Goal: Find specific page/section: Find specific page/section

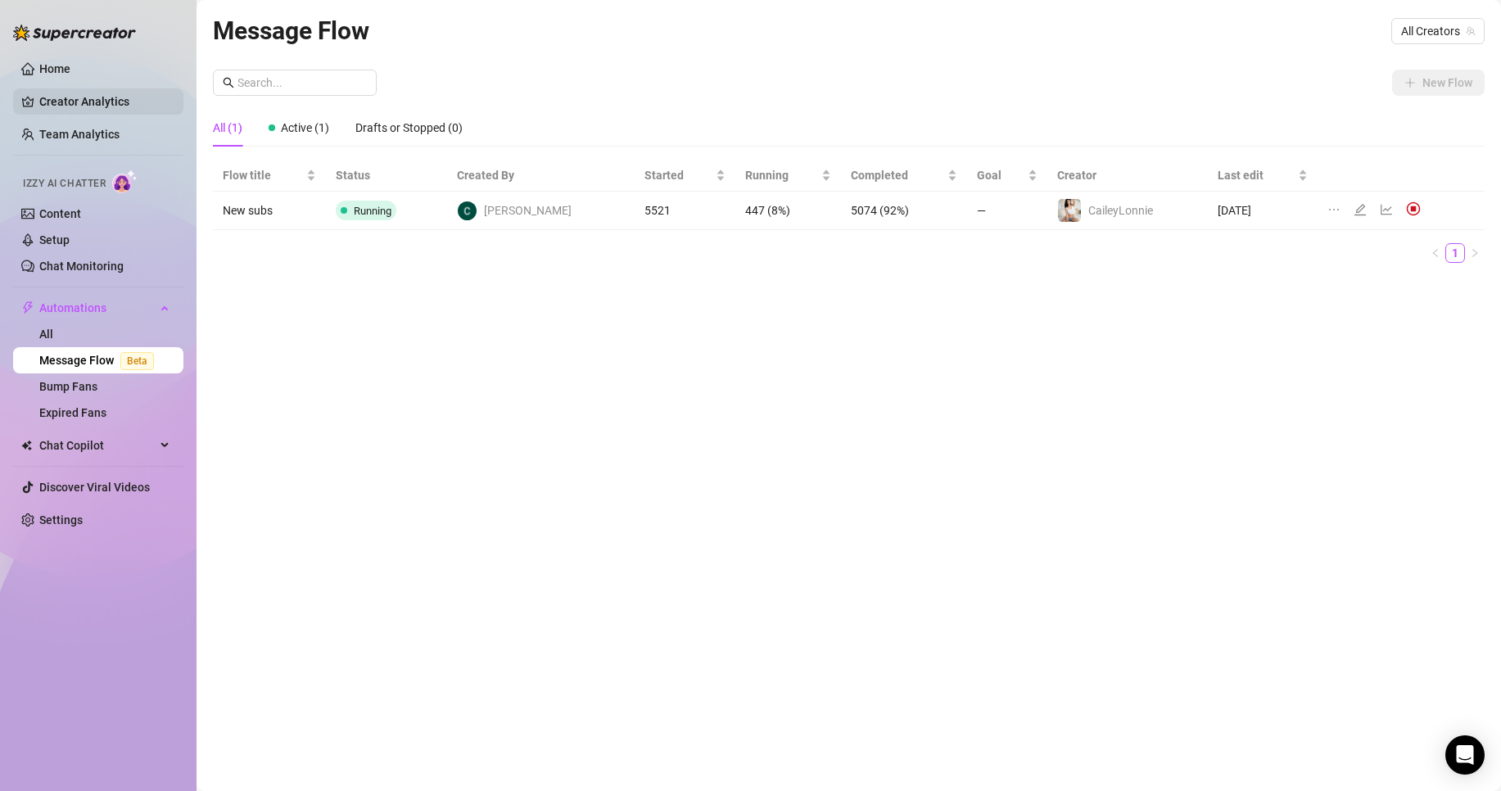
click at [115, 98] on link "Creator Analytics" at bounding box center [104, 101] width 131 height 26
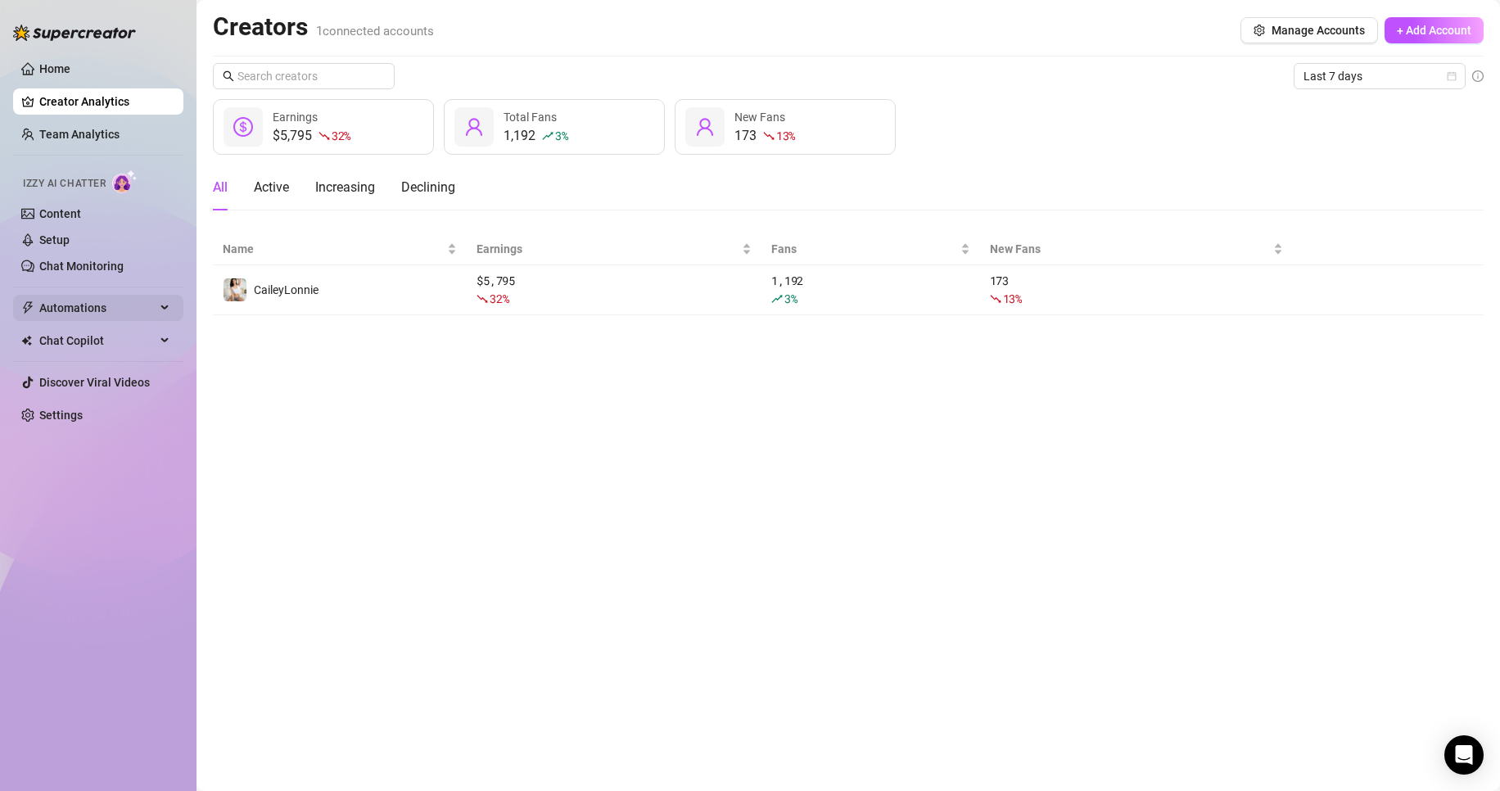
click at [163, 308] on icon at bounding box center [166, 308] width 8 height 0
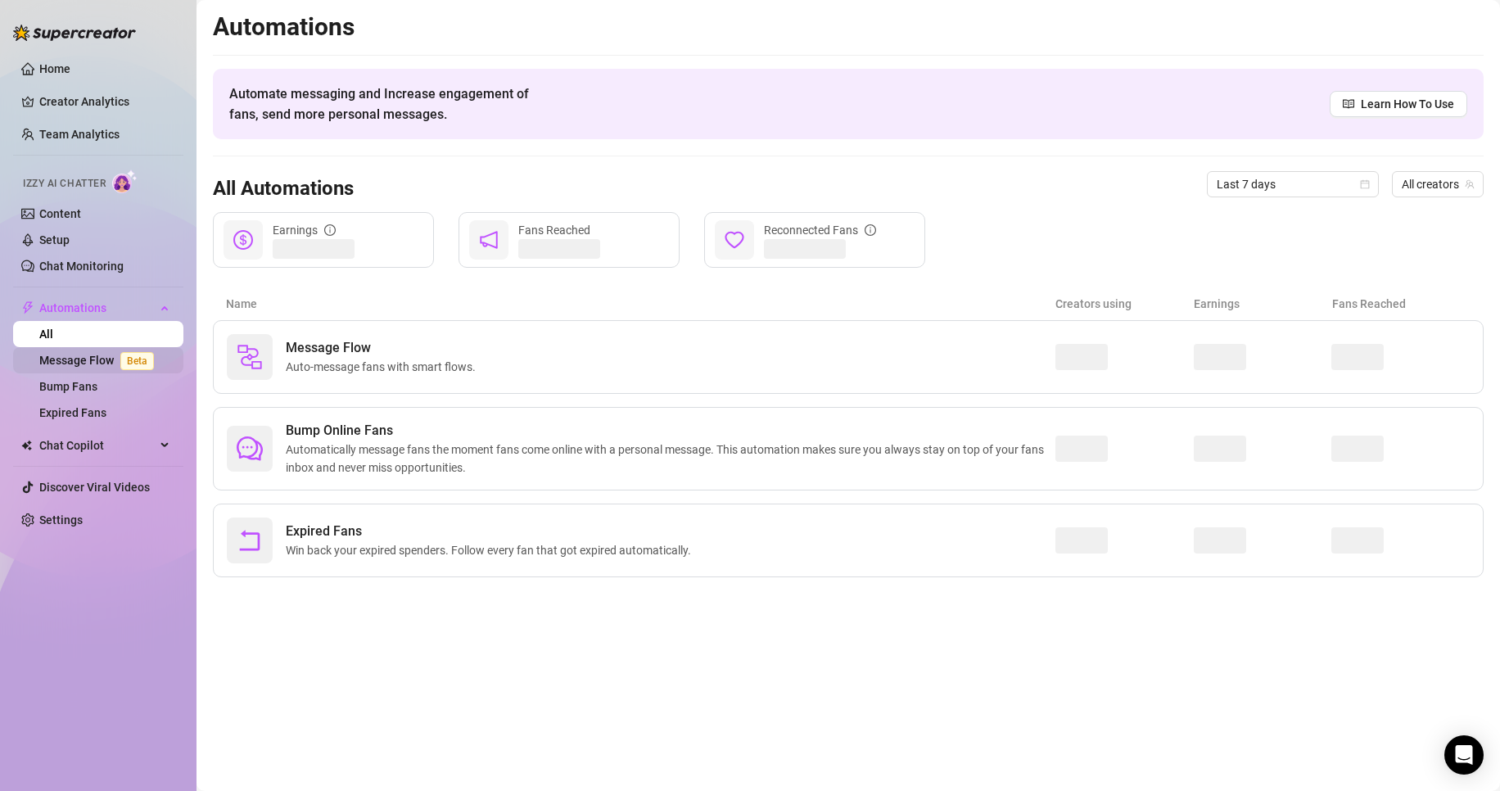
click at [118, 354] on link "Message Flow Beta" at bounding box center [99, 360] width 121 height 13
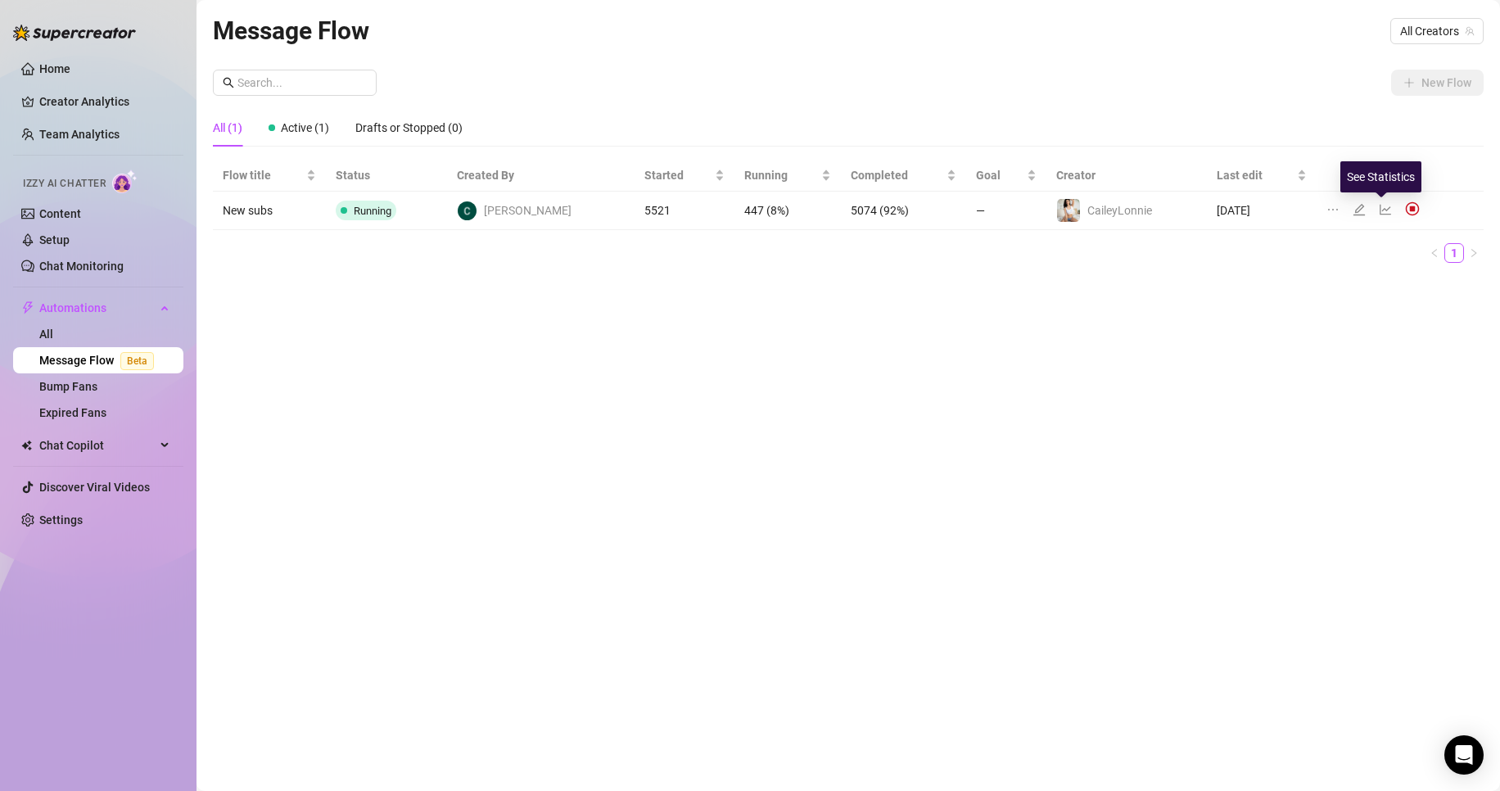
click at [1379, 209] on icon "line-chart" at bounding box center [1385, 209] width 13 height 13
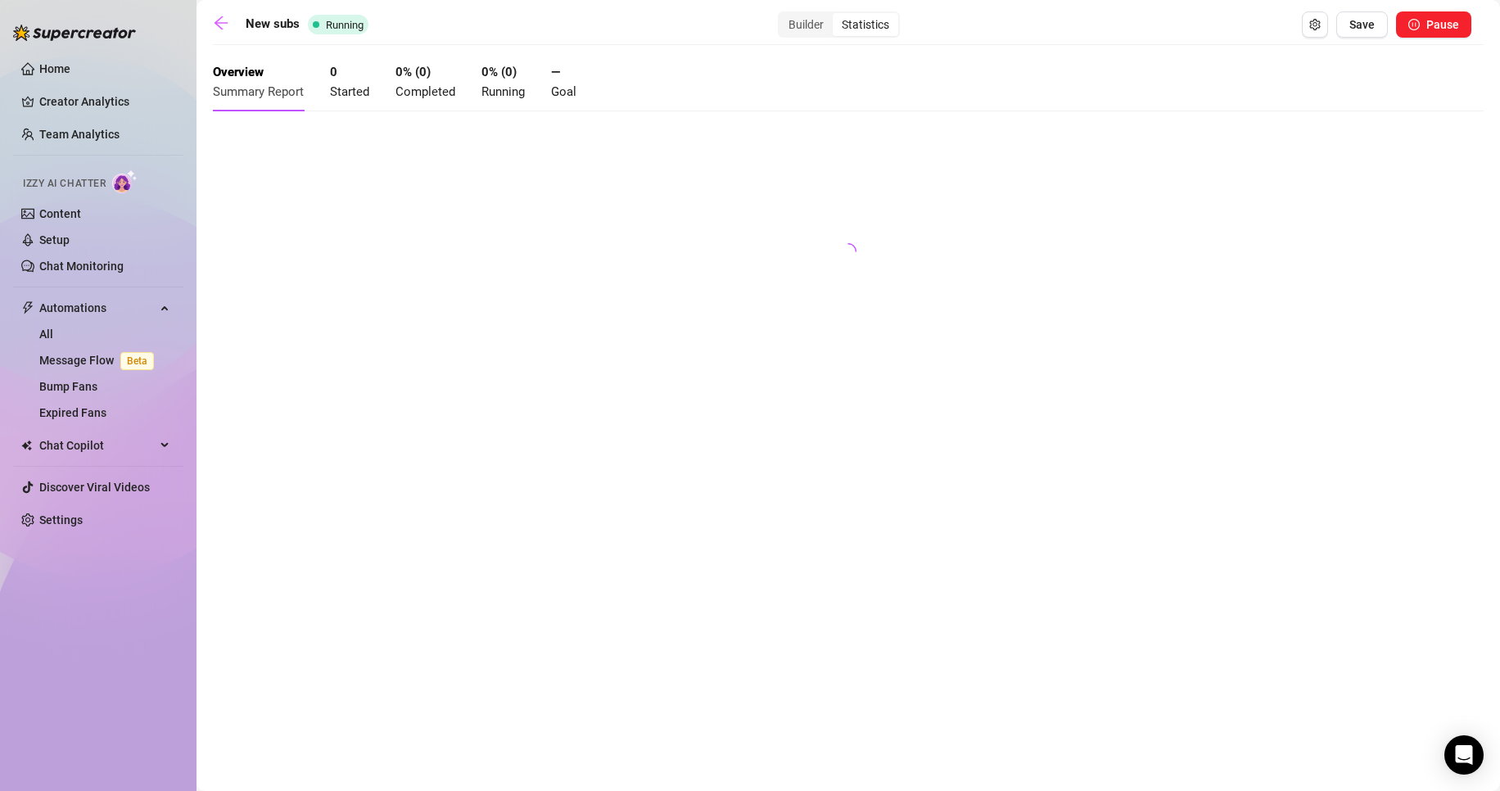
click at [889, 205] on div at bounding box center [848, 247] width 1271 height 246
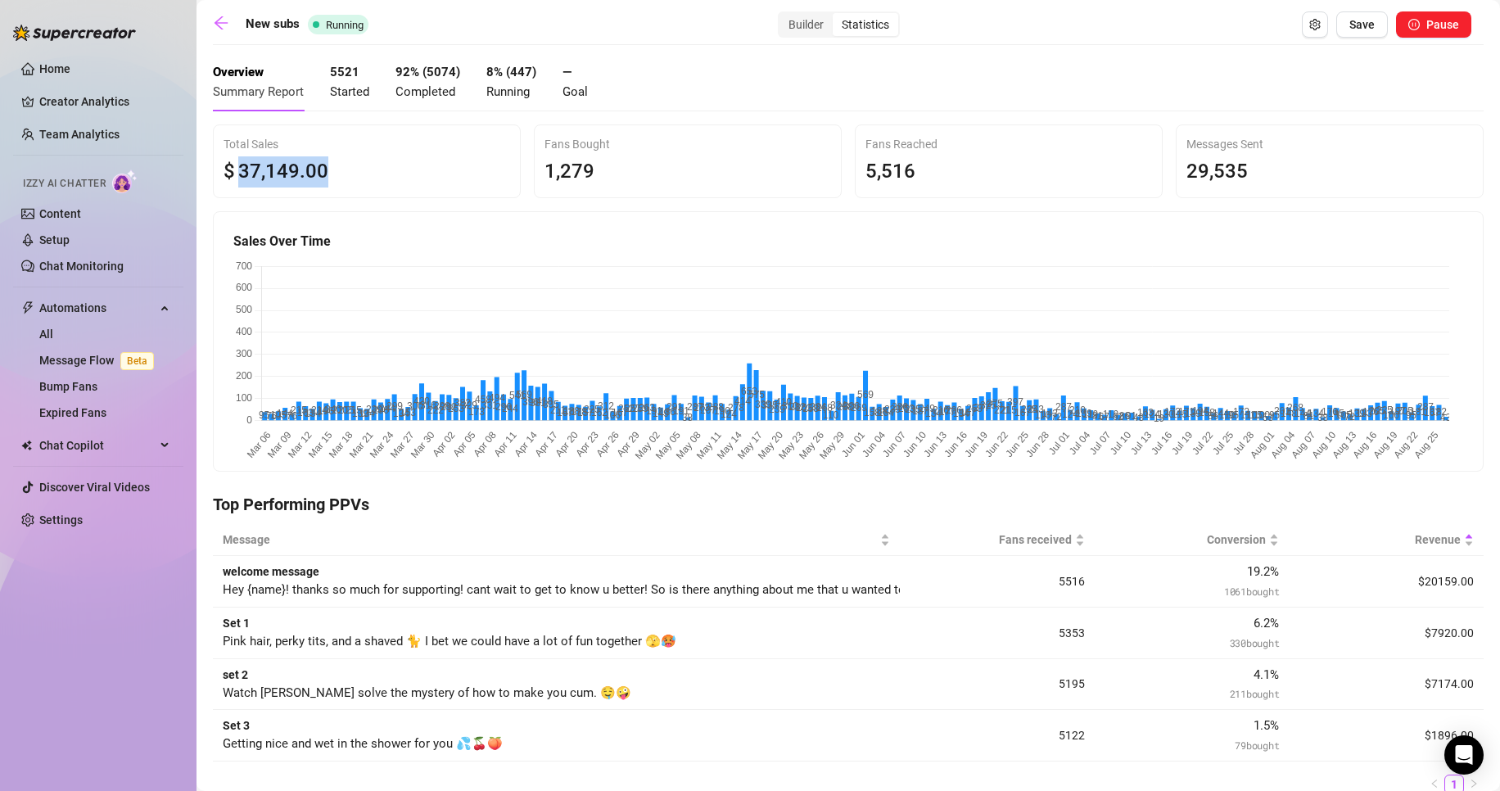
drag, startPoint x: 326, startPoint y: 174, endPoint x: 229, endPoint y: 178, distance: 96.7
click at [229, 178] on div "$ 37,149 .00" at bounding box center [367, 171] width 287 height 31
click at [358, 172] on div "$ 37,149 .00" at bounding box center [367, 171] width 287 height 31
click at [288, 158] on span "37,149 .00" at bounding box center [283, 171] width 90 height 31
click at [348, 97] on span "Started" at bounding box center [349, 91] width 39 height 15
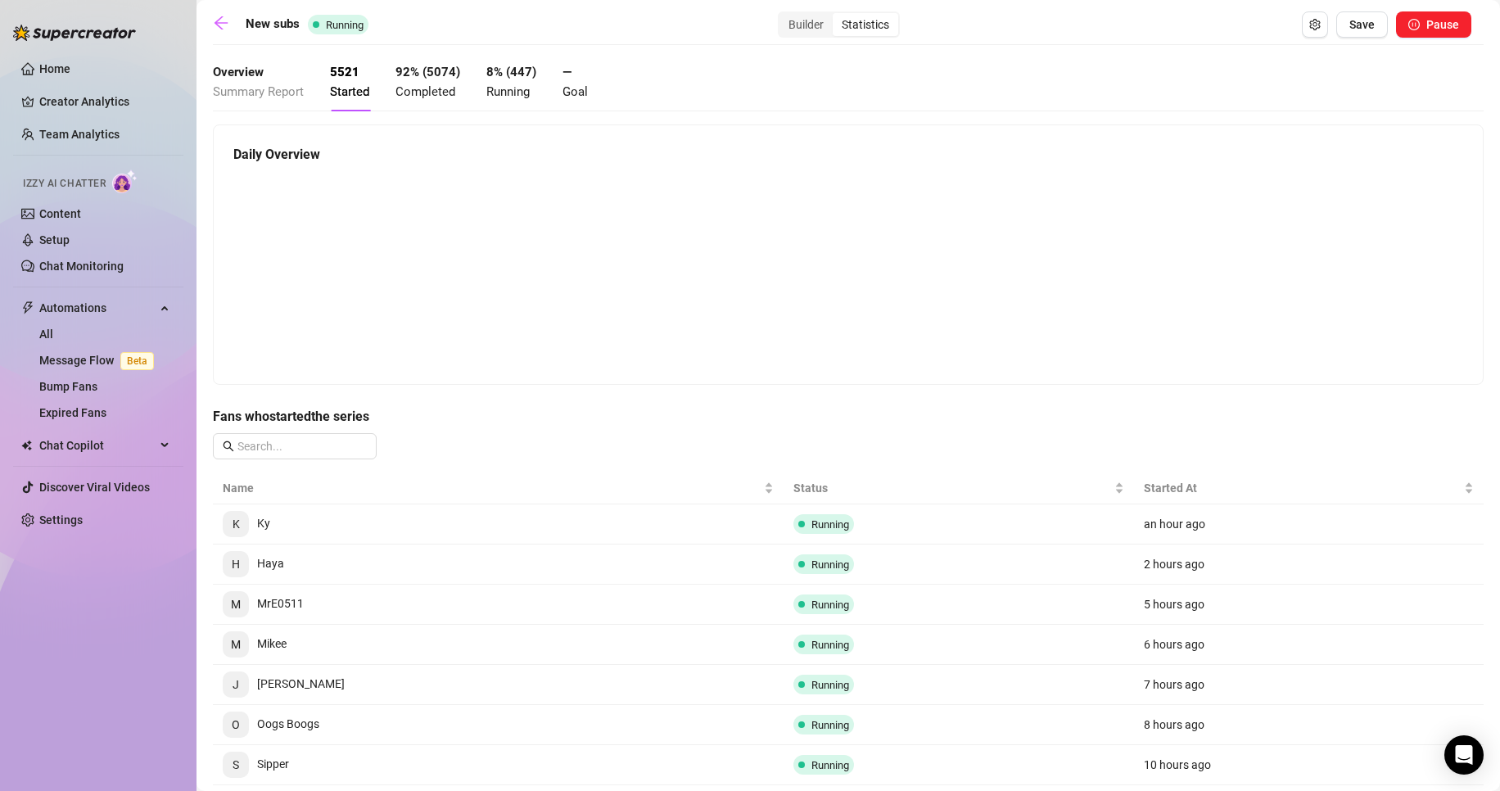
click at [425, 97] on span "Completed" at bounding box center [426, 91] width 60 height 15
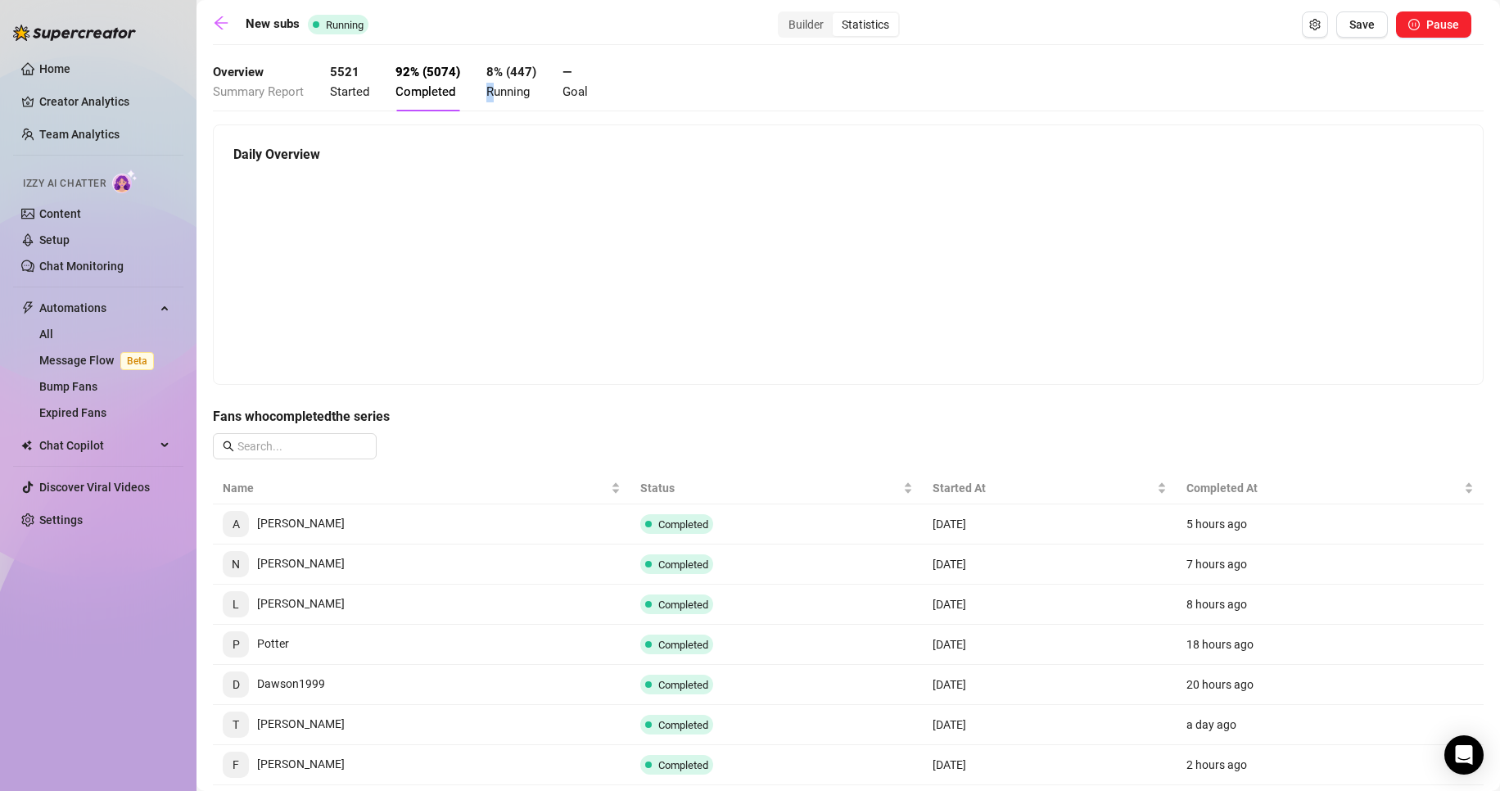
click at [492, 102] on div "8 % ( 447 ) Running" at bounding box center [512, 82] width 50 height 38
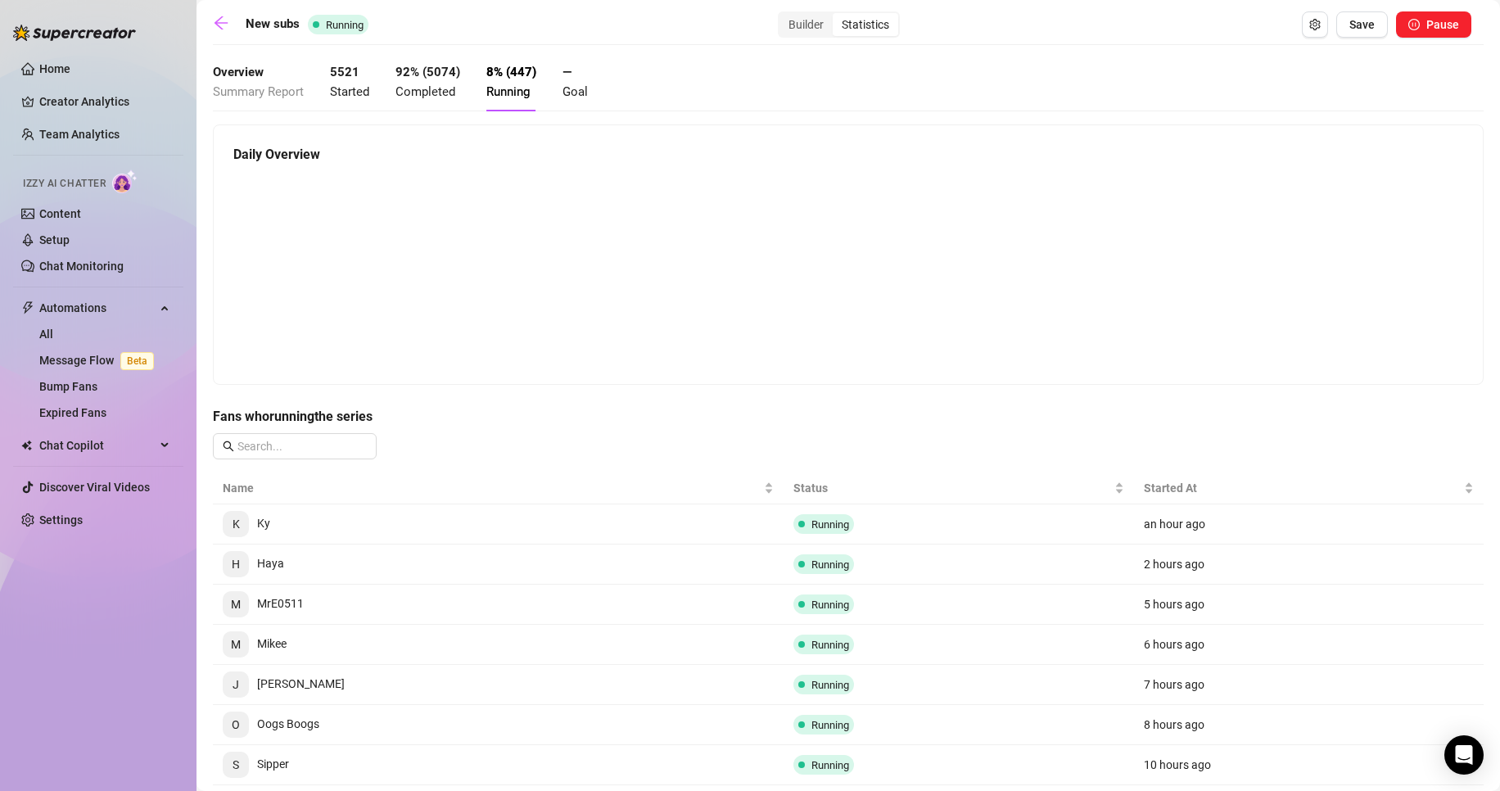
click at [429, 90] on span "Completed" at bounding box center [426, 91] width 60 height 15
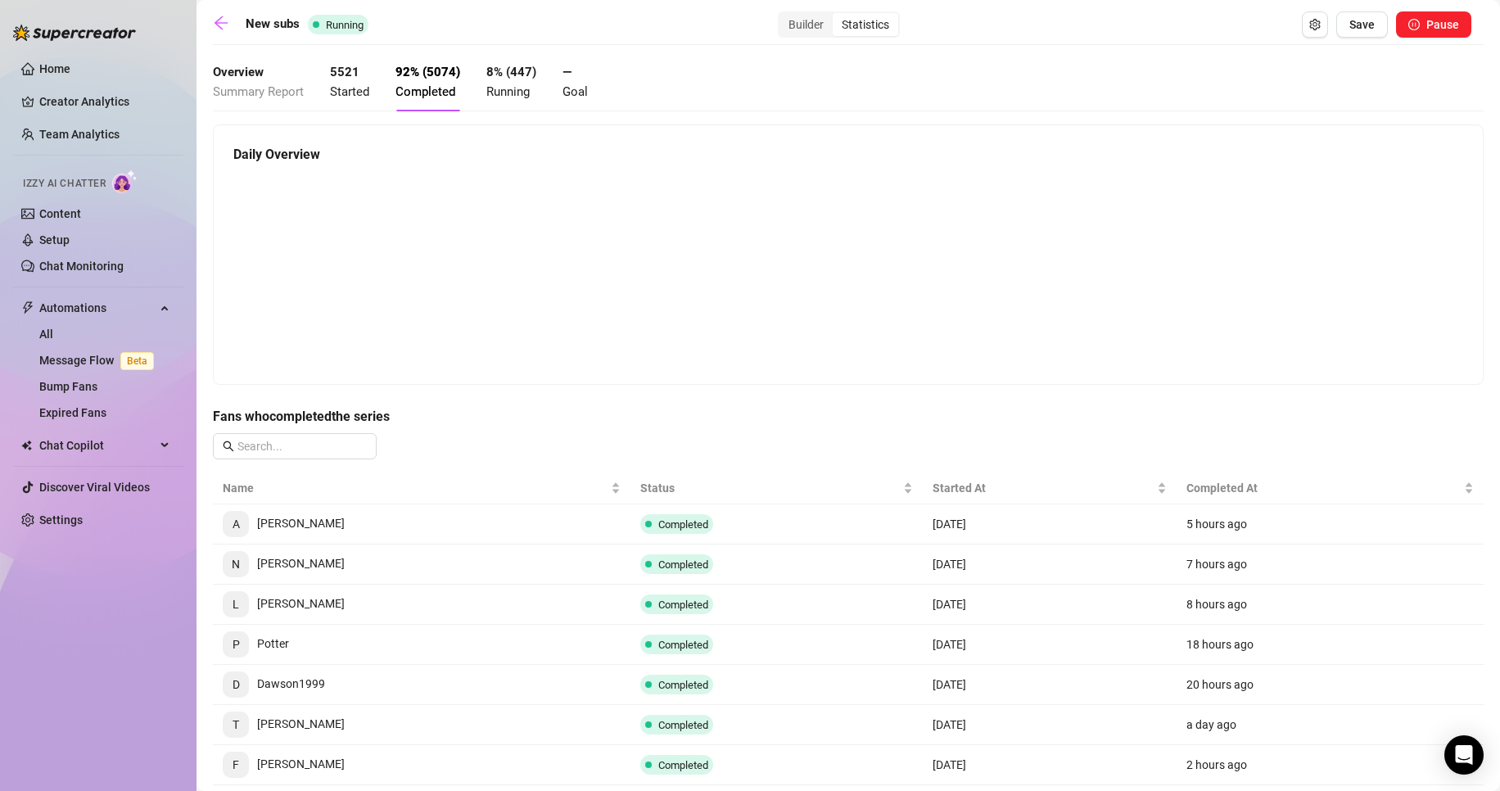
click at [346, 94] on span "Started" at bounding box center [349, 91] width 39 height 15
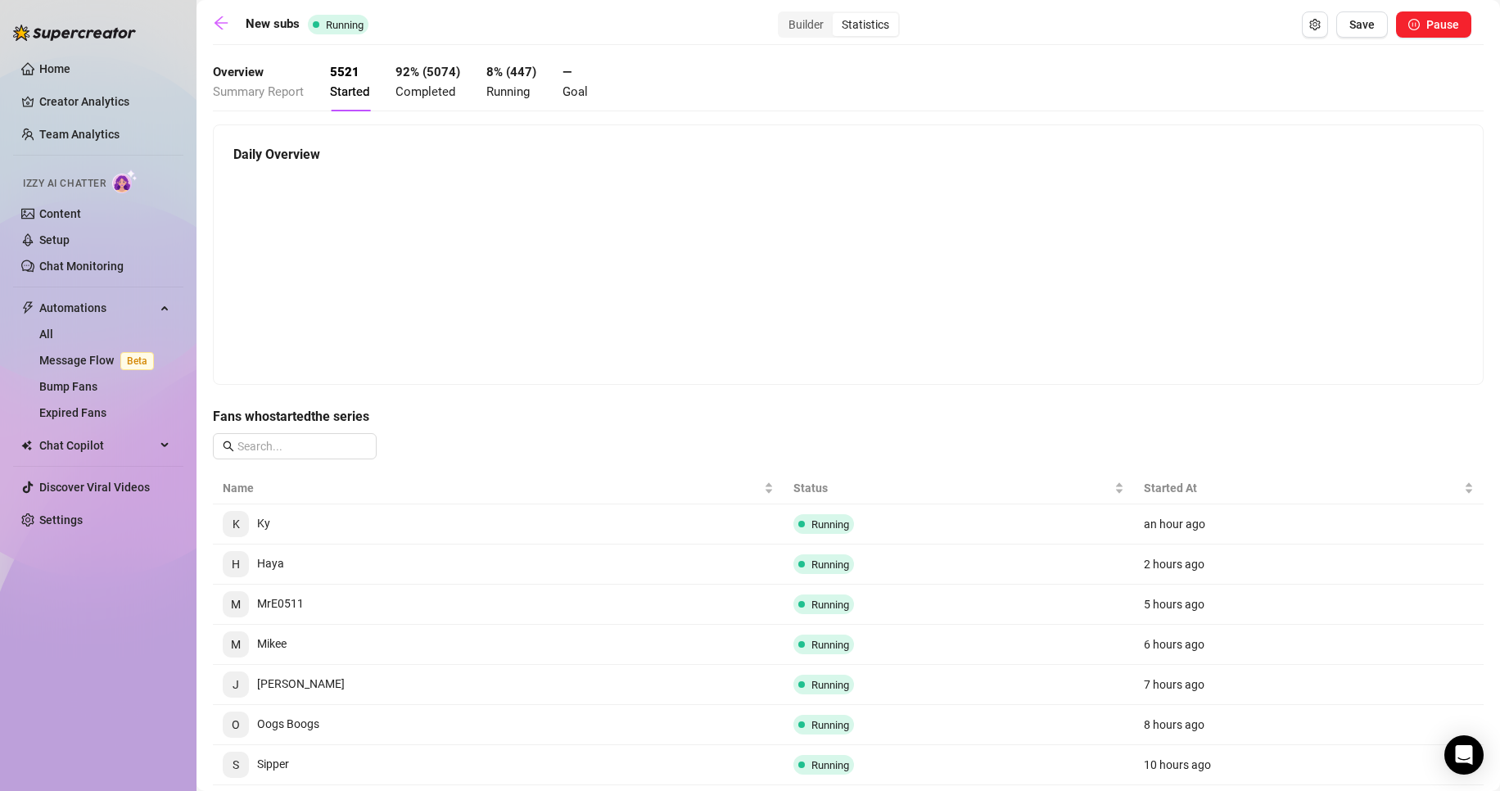
click at [280, 93] on span "Summary Report" at bounding box center [258, 91] width 91 height 15
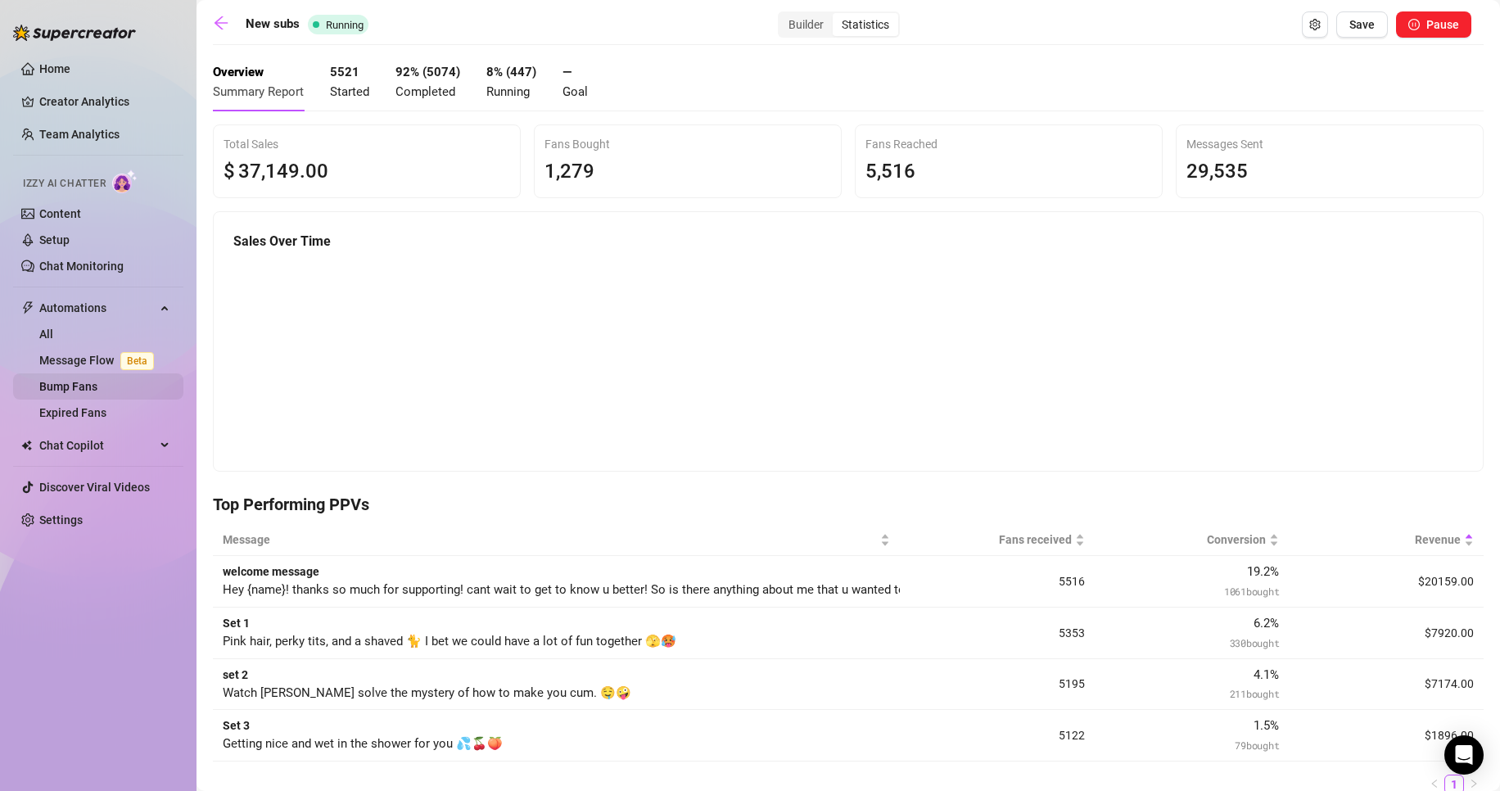
click at [91, 387] on link "Bump Fans" at bounding box center [68, 386] width 58 height 13
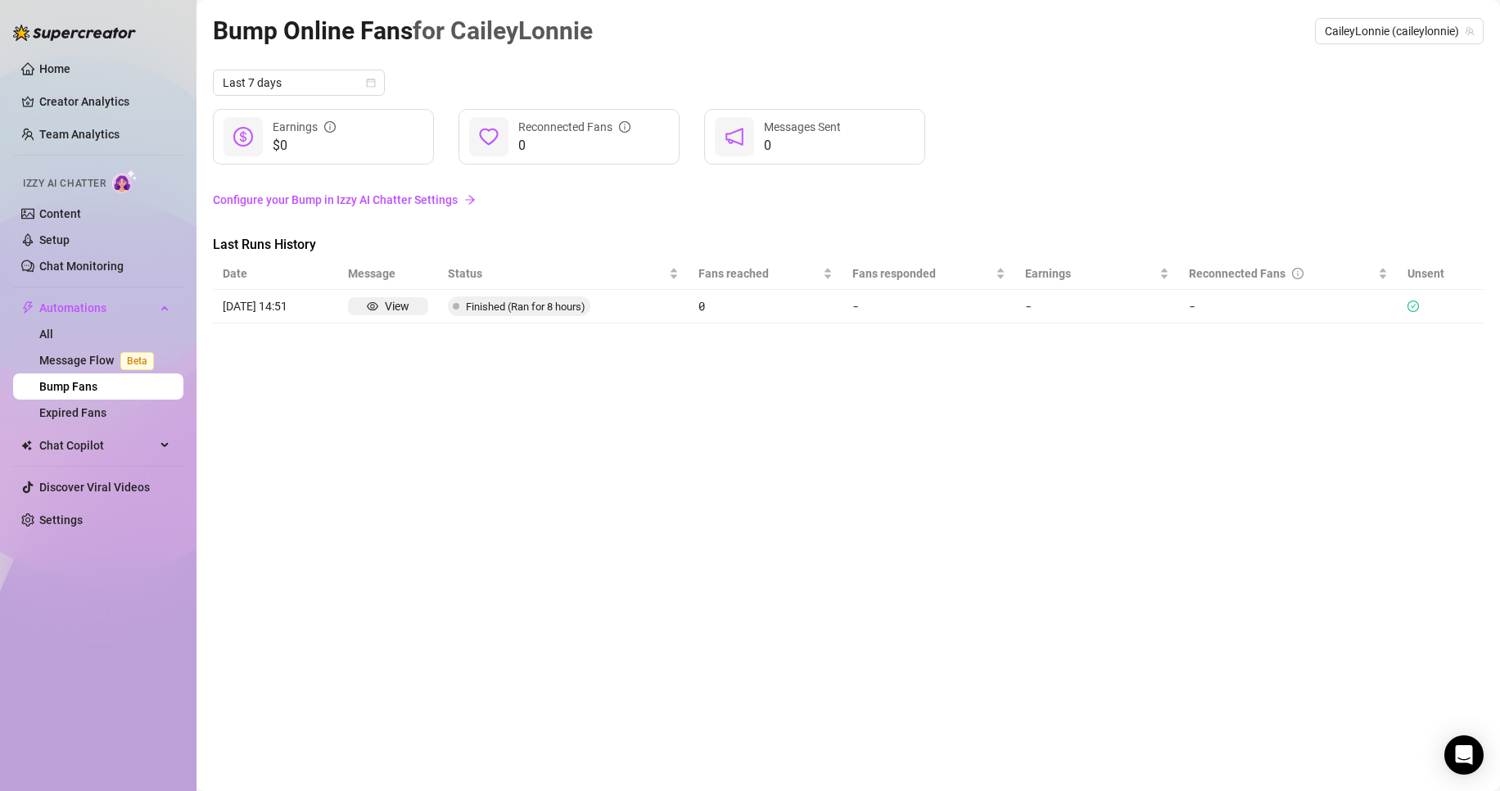
click at [75, 384] on link "Bump Fans" at bounding box center [68, 386] width 58 height 13
click at [94, 406] on link "Expired Fans" at bounding box center [72, 412] width 67 height 13
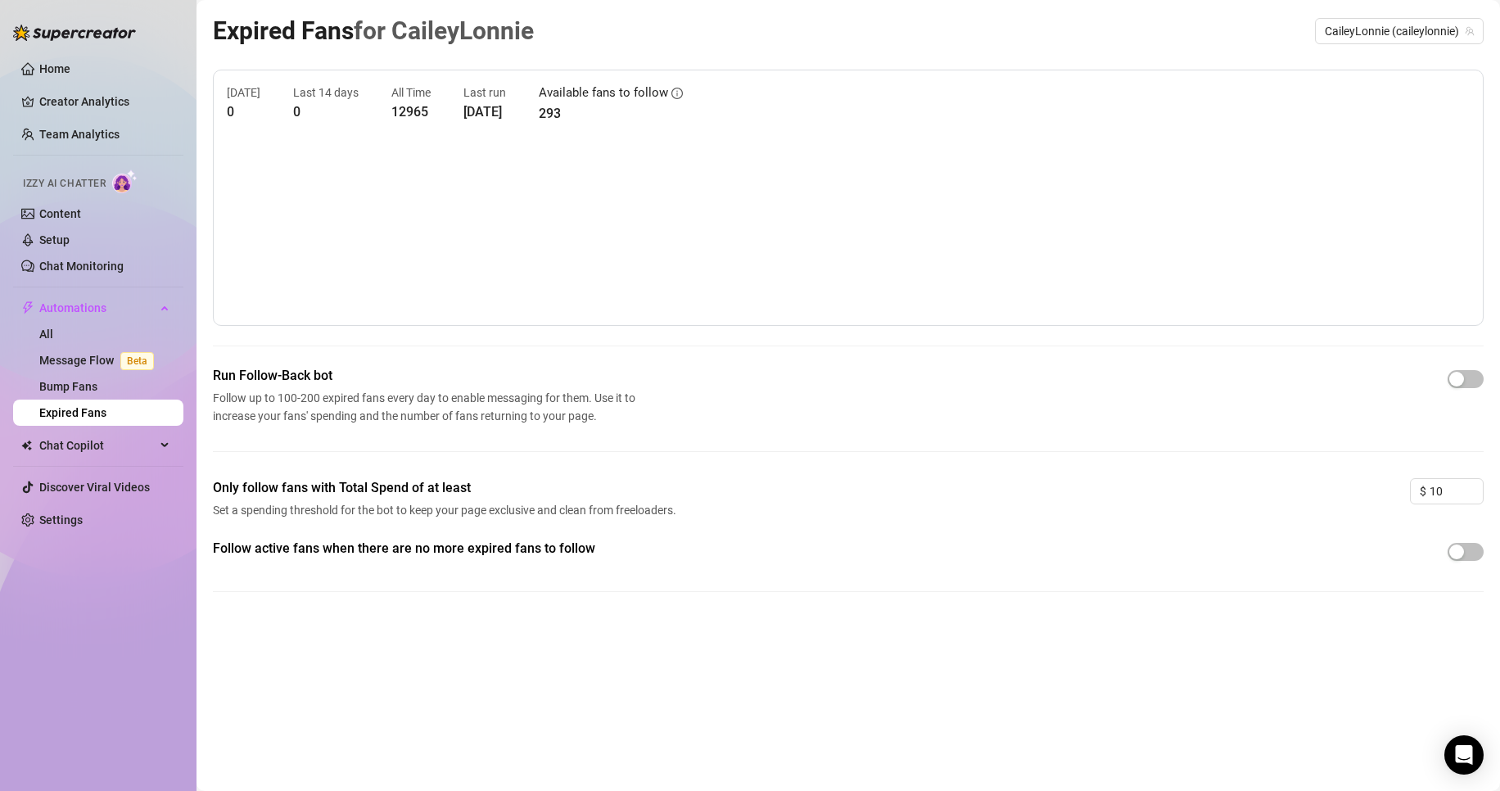
click at [83, 410] on link "Expired Fans" at bounding box center [72, 412] width 67 height 13
click at [97, 387] on link "Bump Fans" at bounding box center [68, 386] width 58 height 13
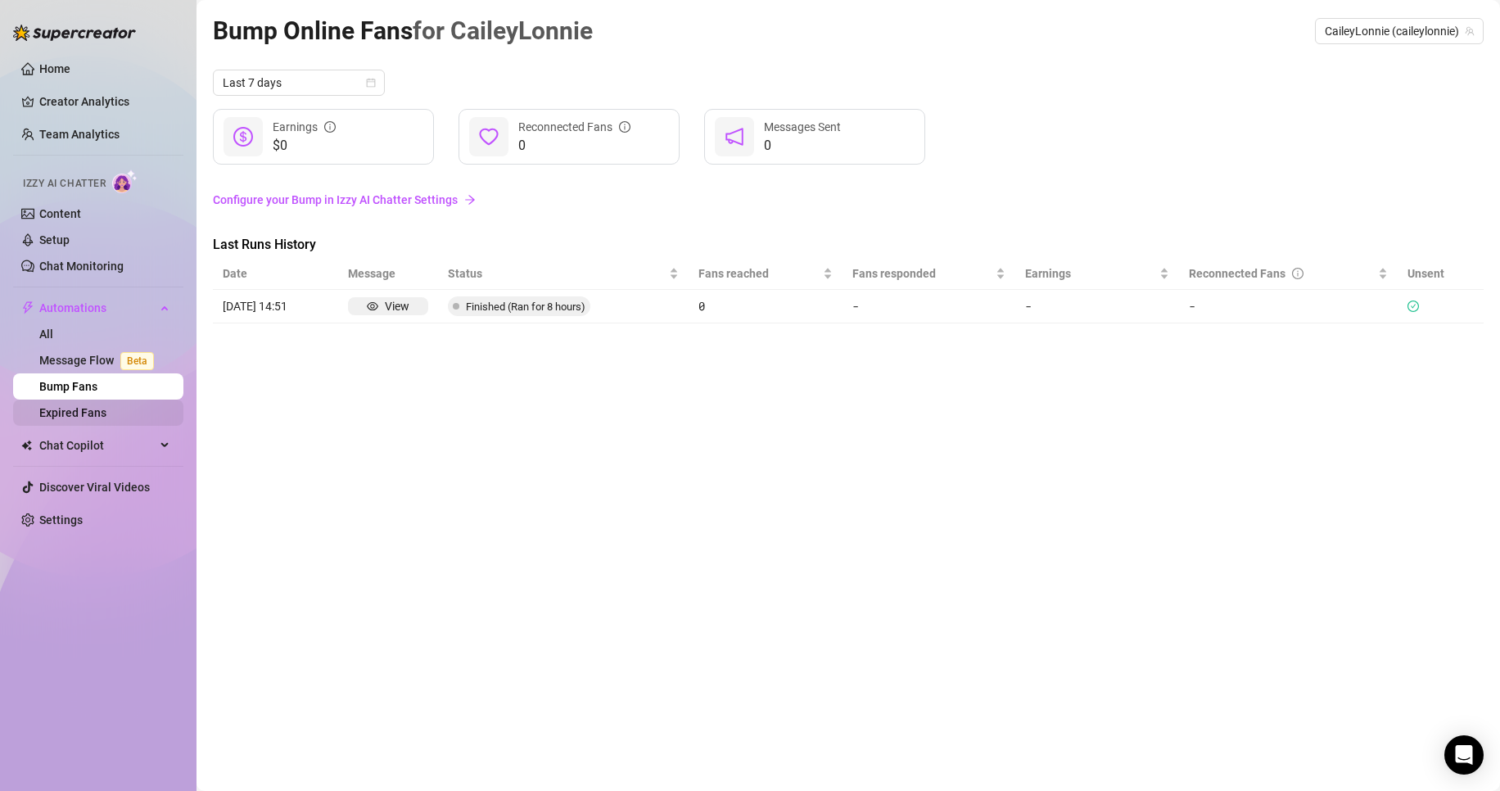
click at [76, 406] on link "Expired Fans" at bounding box center [72, 412] width 67 height 13
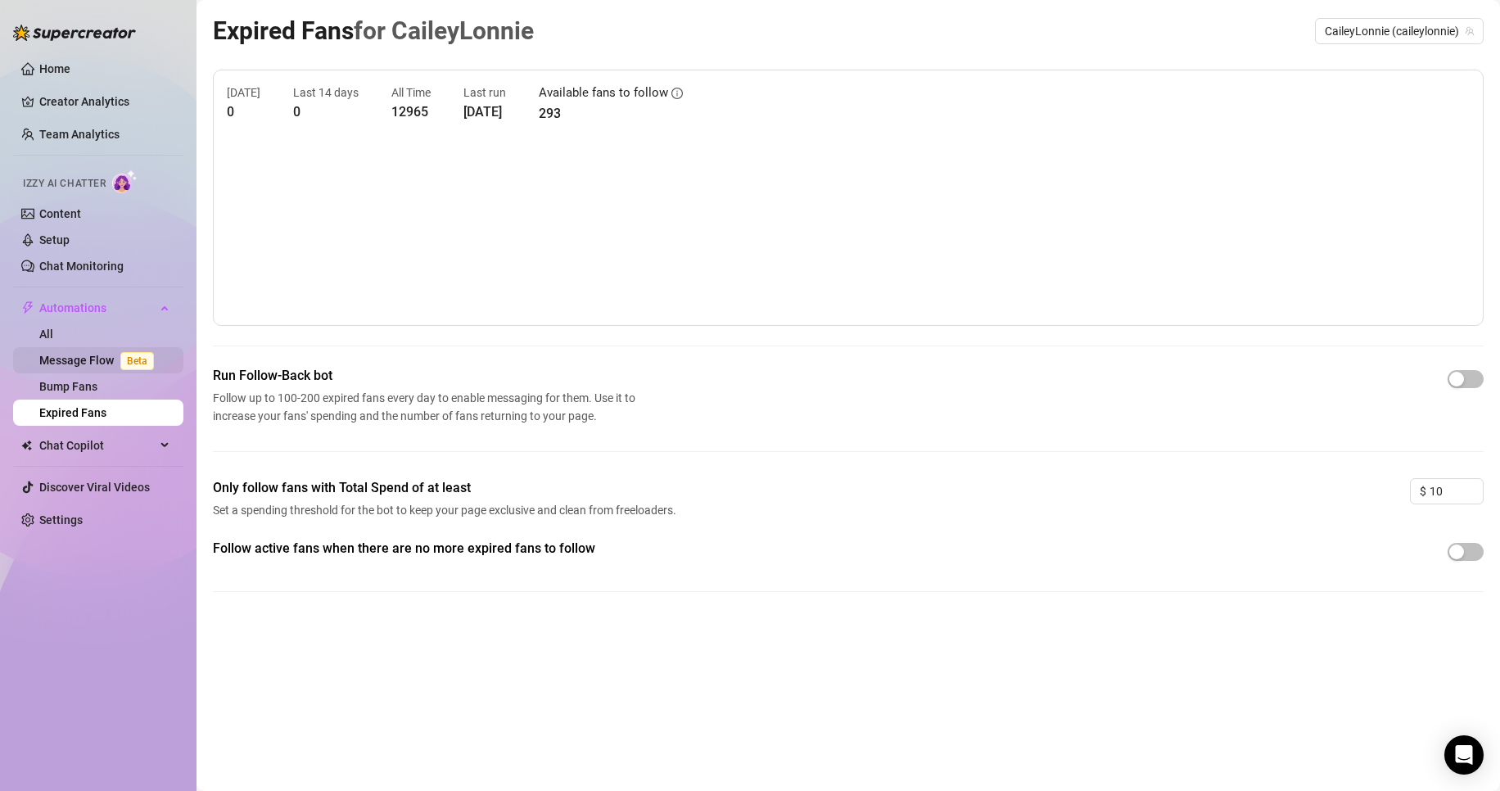
click at [75, 363] on link "Message Flow Beta" at bounding box center [99, 360] width 121 height 13
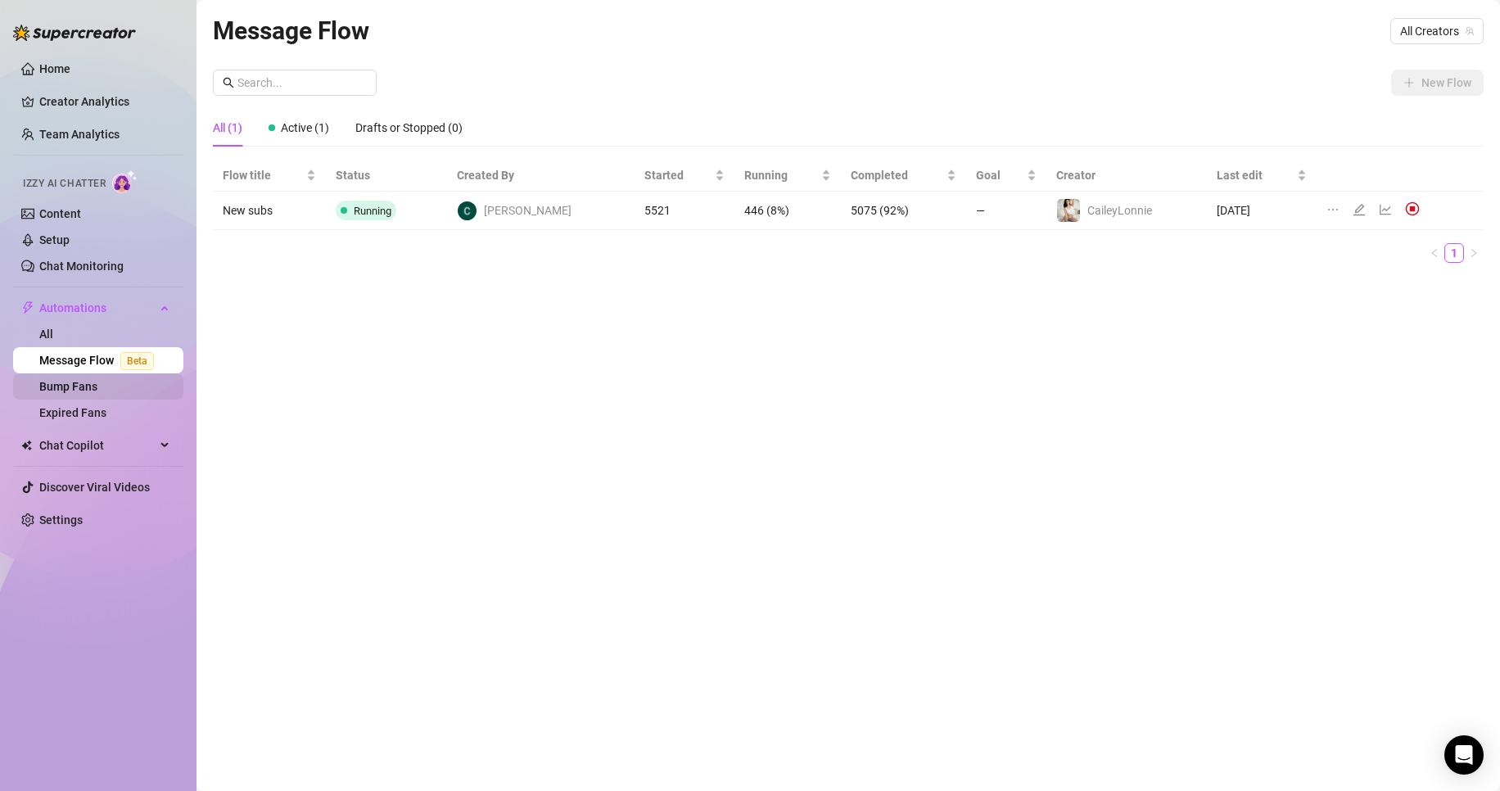
click at [75, 382] on link "Bump Fans" at bounding box center [68, 386] width 58 height 13
